Goal: Task Accomplishment & Management: Manage account settings

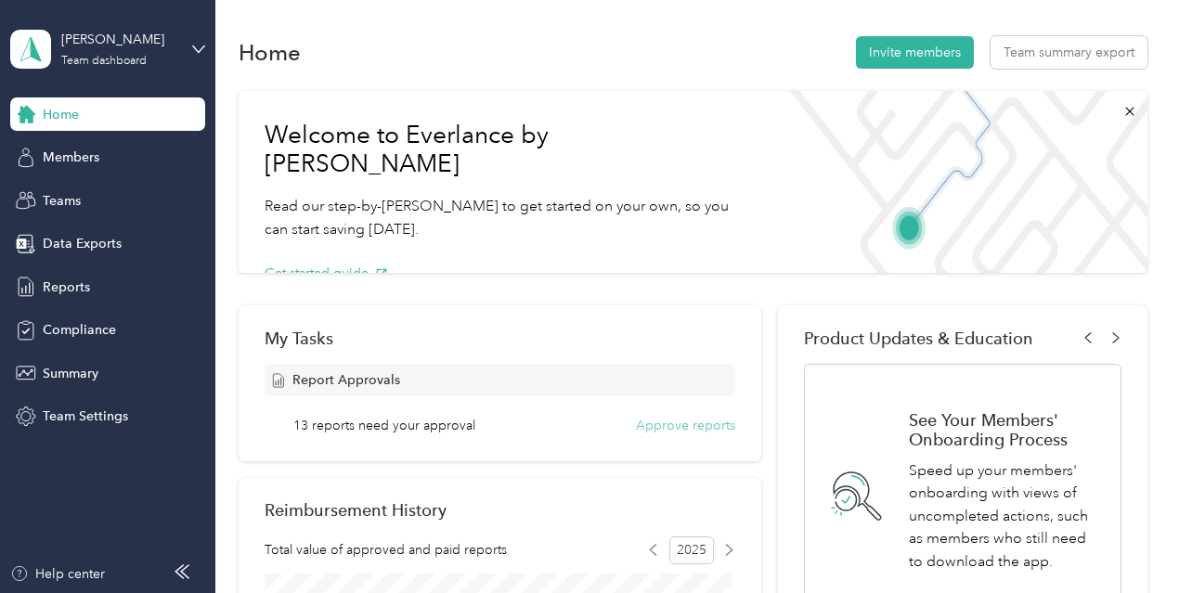
click at [710, 426] on button "Approve reports" at bounding box center [685, 425] width 99 height 19
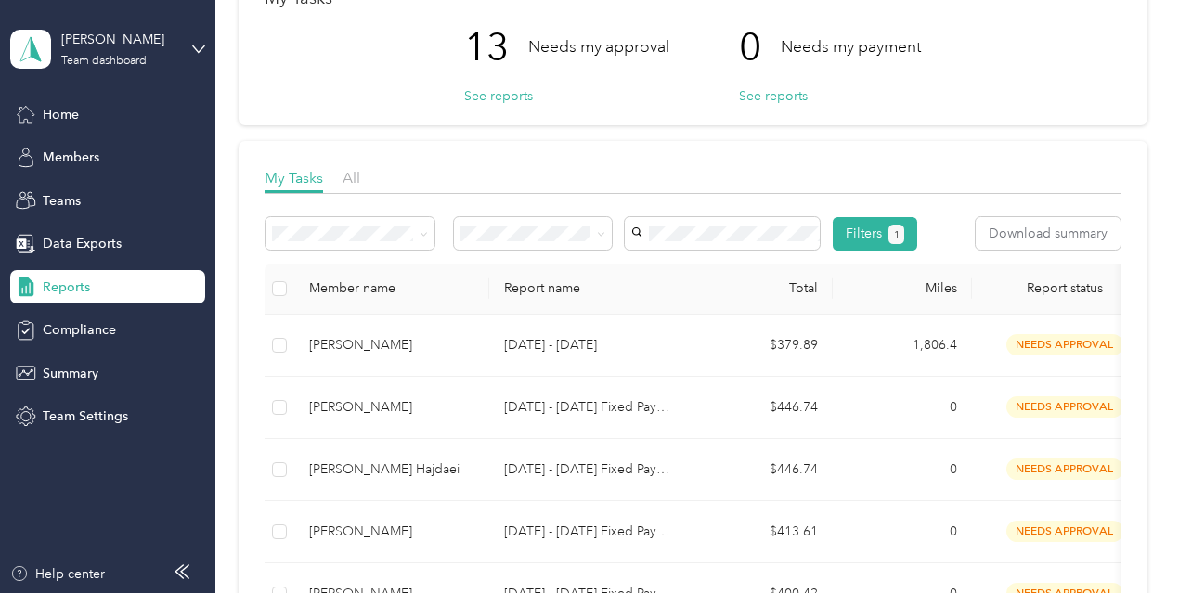
scroll to position [60, 0]
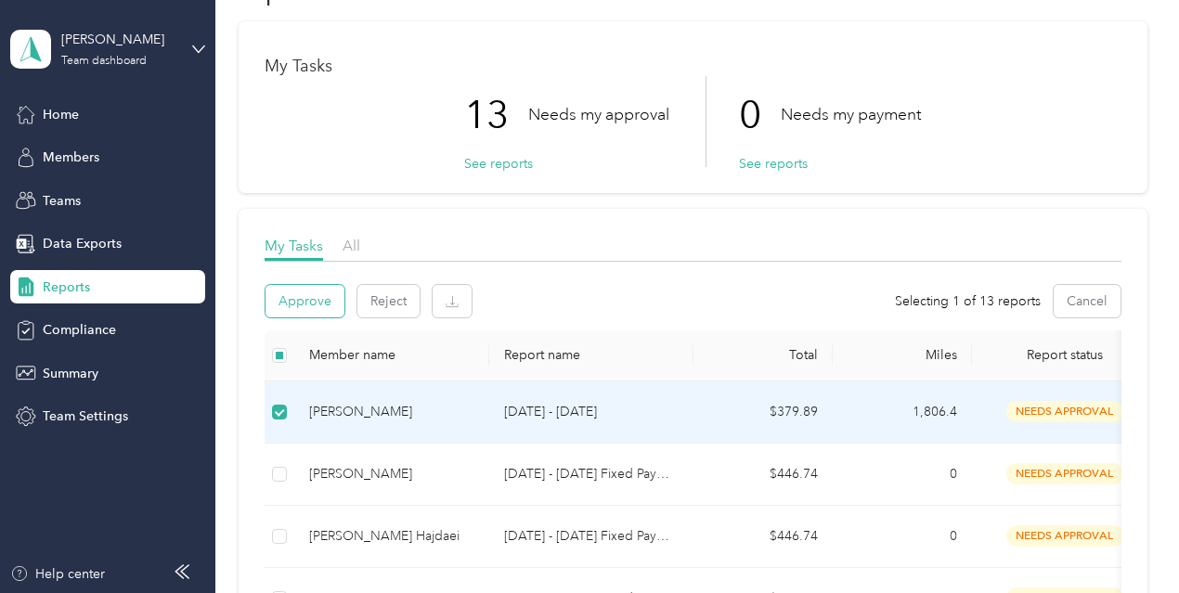
click at [303, 300] on button "Approve" at bounding box center [304, 301] width 79 height 32
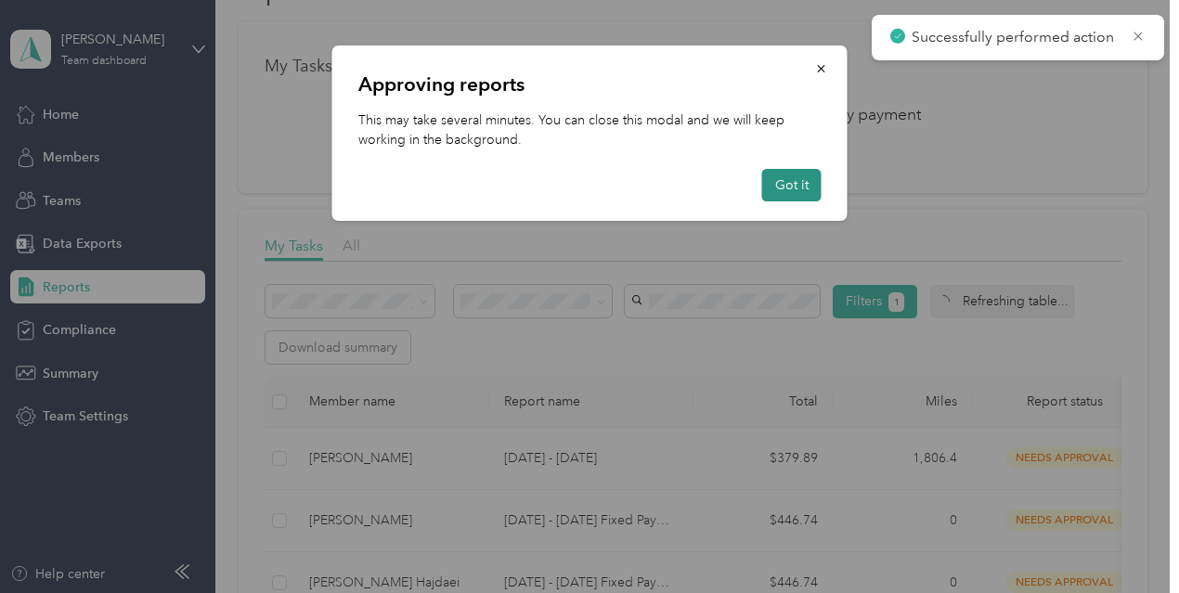
click at [782, 188] on button "Got it" at bounding box center [791, 185] width 59 height 32
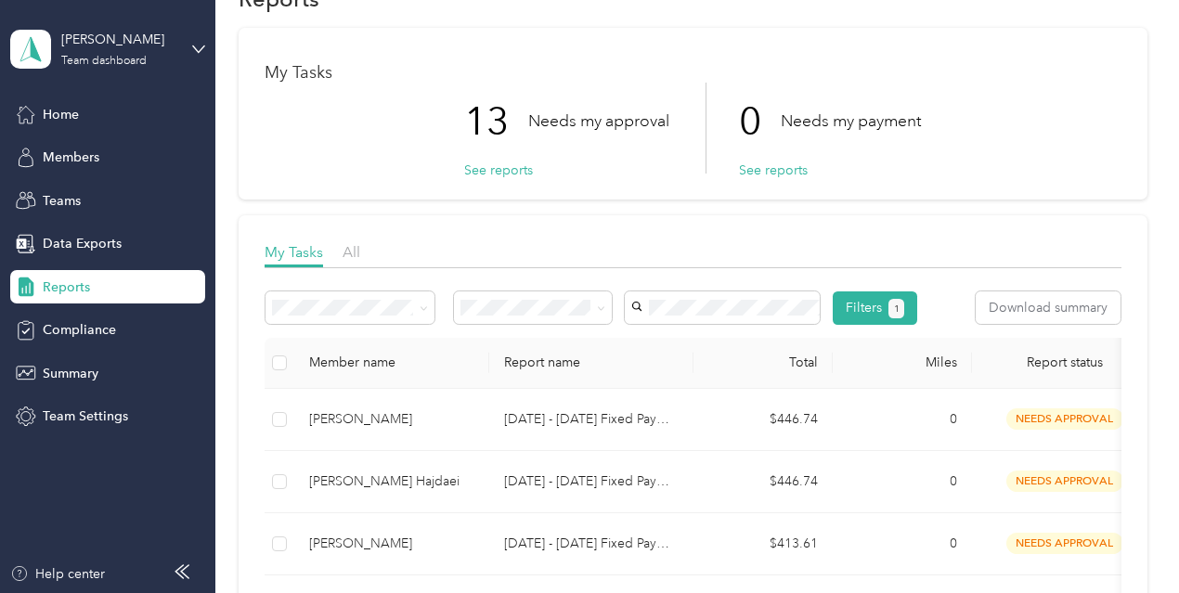
scroll to position [51, 0]
